Goal: Task Accomplishment & Management: Complete application form

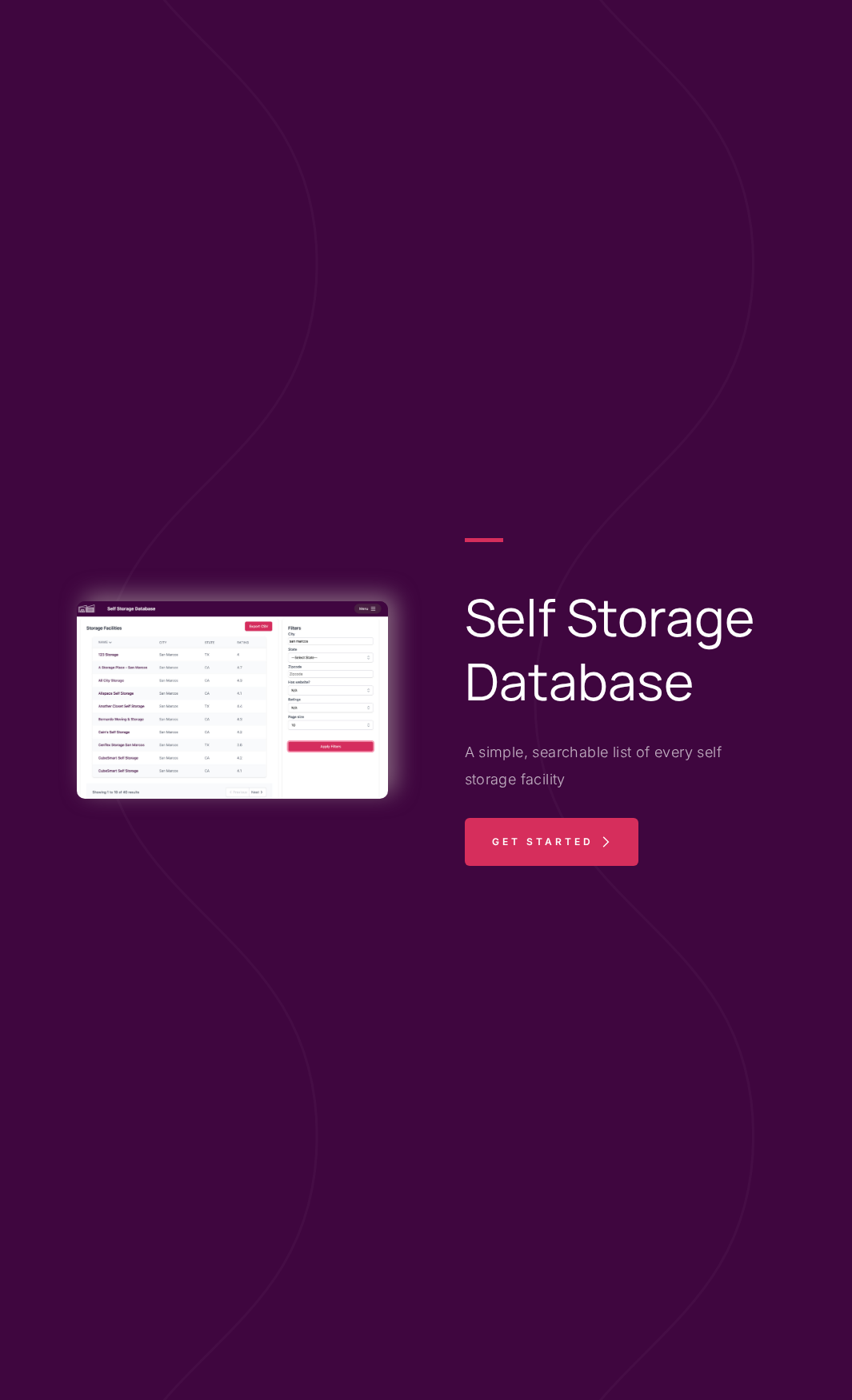
click at [589, 844] on span "Get Started" at bounding box center [542, 842] width 102 height 48
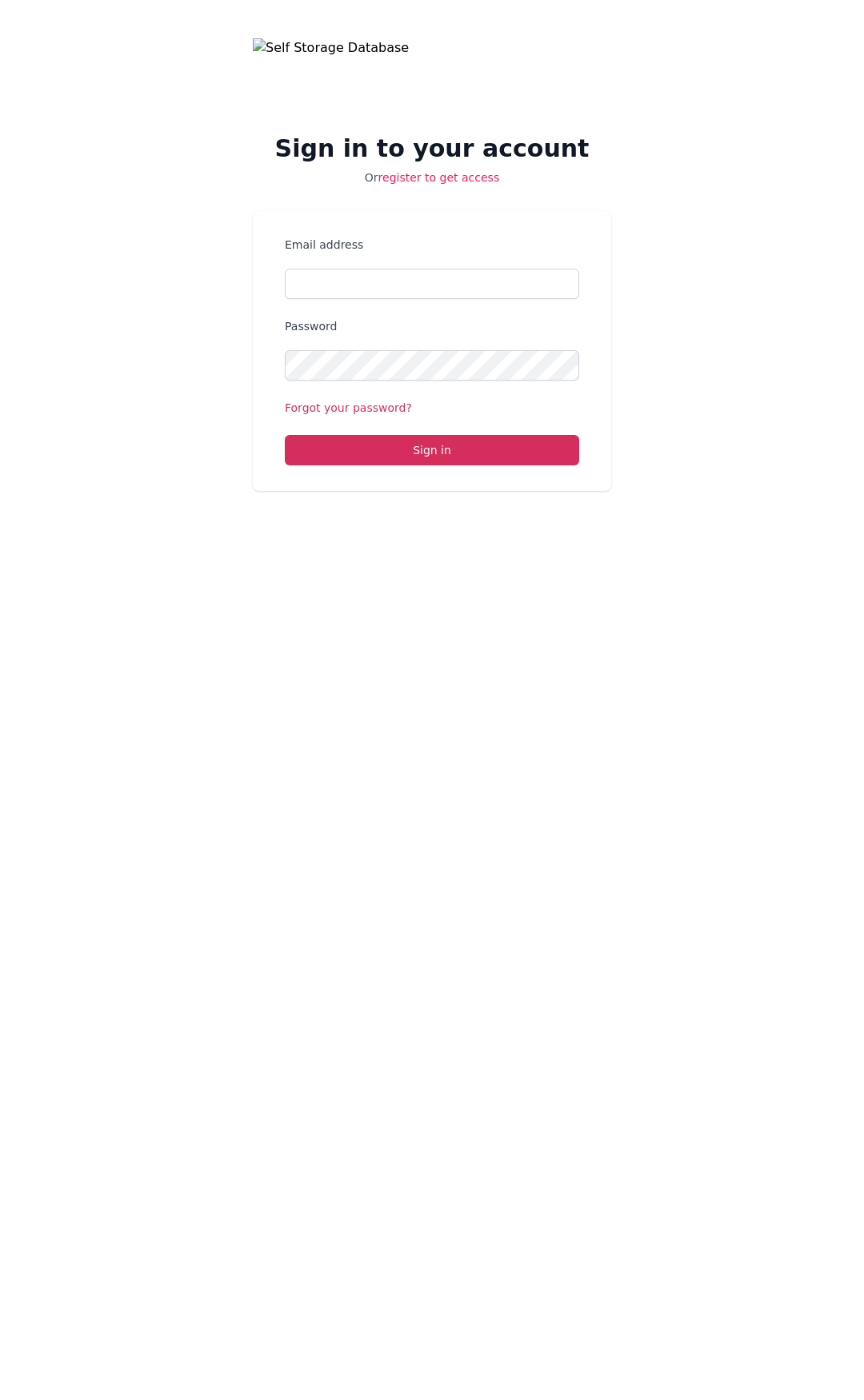
click at [410, 180] on link "register to get access" at bounding box center [439, 177] width 122 height 13
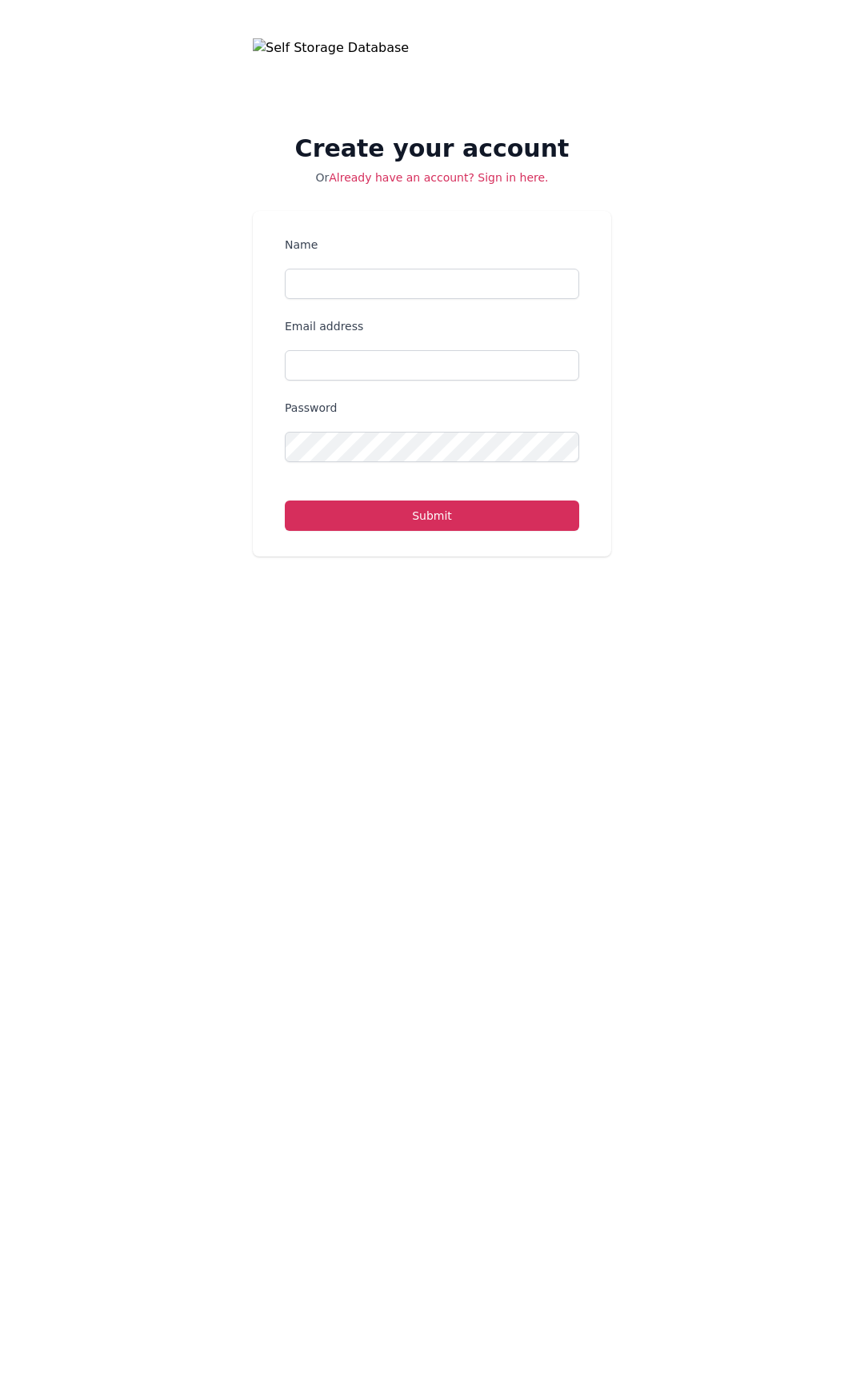
click at [403, 301] on form "Name Email address Password Submit" at bounding box center [431, 383] width 294 height 294
click at [402, 286] on input "Name" at bounding box center [431, 283] width 294 height 31
type input "[PERSON_NAME]"
type input "[PERSON_NAME][EMAIL_ADDRESS][DOMAIN_NAME]"
click at [284, 500] on button "Submit" at bounding box center [431, 515] width 294 height 31
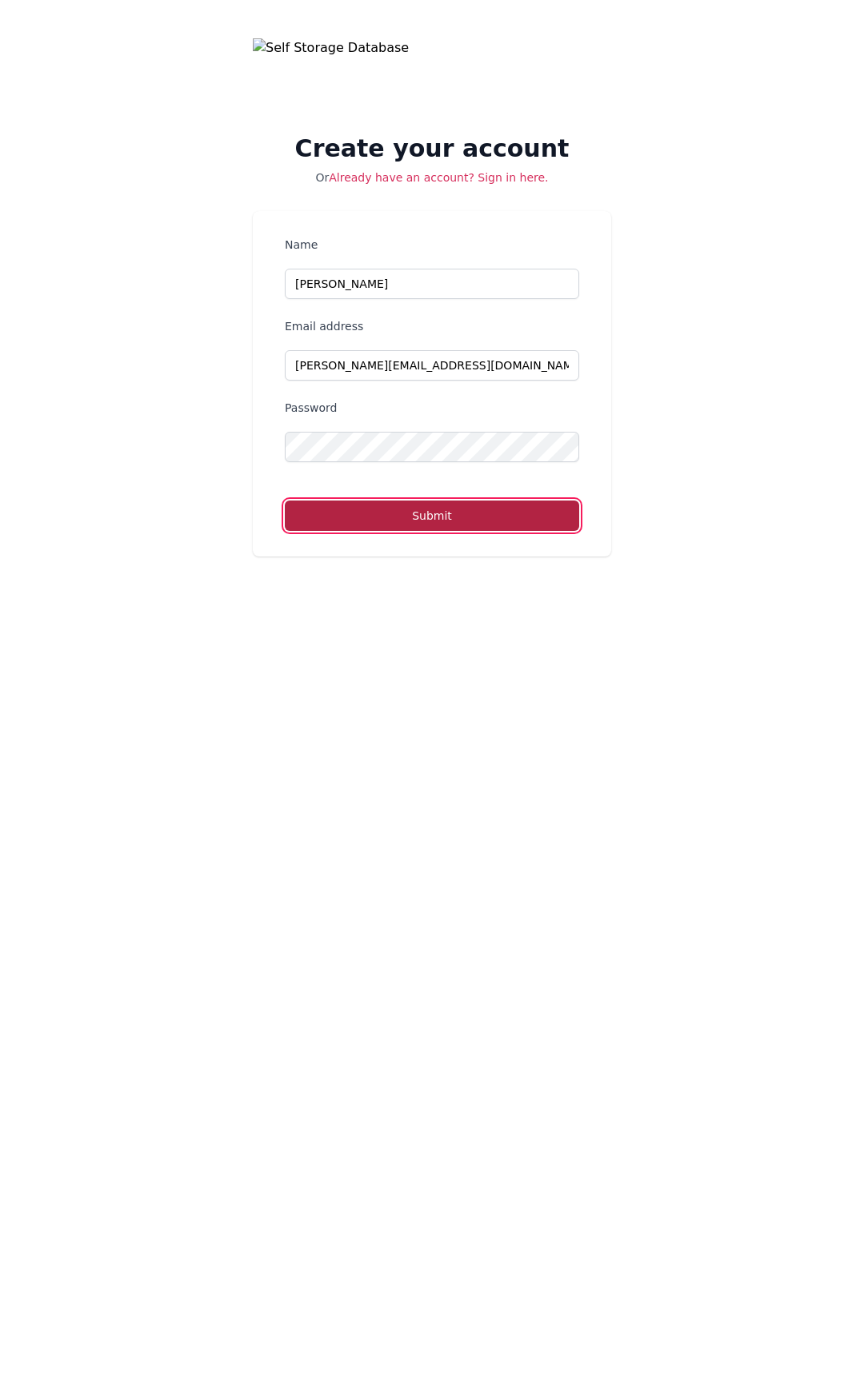
click at [467, 508] on button "Submit" at bounding box center [431, 515] width 294 height 31
click at [436, 503] on button "Submit" at bounding box center [431, 515] width 294 height 31
